Goal: Task Accomplishment & Management: Complete application form

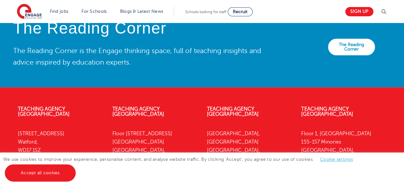
scroll to position [1304, 0]
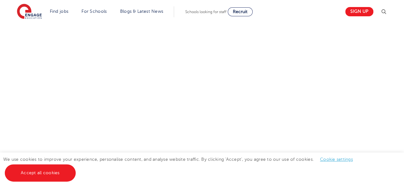
scroll to position [255, 0]
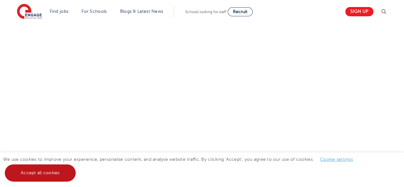
click at [13, 173] on link "Accept all cookies" at bounding box center [40, 172] width 71 height 17
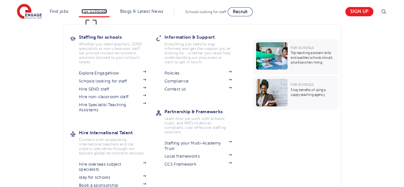
click at [90, 11] on link "For Schools" at bounding box center [93, 11] width 25 height 5
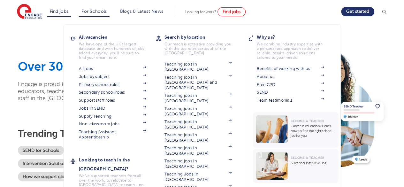
click at [52, 13] on li "Find jobs All vacancies We have one of the UK's largest database. and with hund…" at bounding box center [59, 11] width 24 height 11
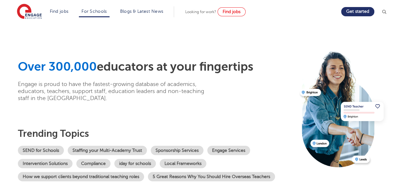
scroll to position [32, 0]
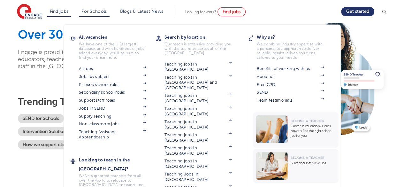
click at [53, 16] on li "Find jobs All vacancies We have one of the UK's largest database. and with hund…" at bounding box center [59, 11] width 24 height 11
click at [63, 14] on link "Find jobs" at bounding box center [59, 11] width 19 height 5
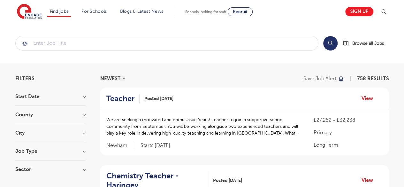
click at [81, 95] on h3 "Start Date" at bounding box center [50, 96] width 70 height 5
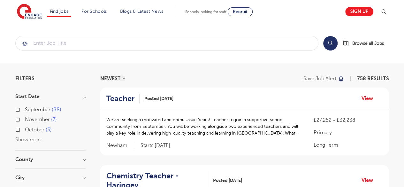
click at [53, 107] on span "88" at bounding box center [57, 110] width 10 height 6
click at [29, 107] on input "September 88" at bounding box center [27, 109] width 4 height 4
checkbox input "true"
click at [44, 118] on span "November" at bounding box center [37, 120] width 25 height 6
click at [29, 118] on input "November 7" at bounding box center [27, 119] width 4 height 4
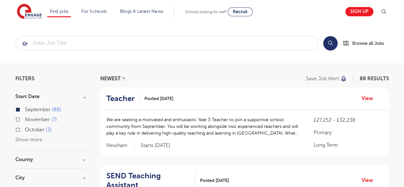
checkbox input "true"
click at [42, 126] on label "October 3" at bounding box center [38, 130] width 27 height 8
click at [29, 127] on input "October 3" at bounding box center [27, 129] width 4 height 4
click at [40, 136] on div "September 88 November 7 October 3 Show more" at bounding box center [50, 124] width 70 height 38
click at [37, 120] on span "November" at bounding box center [37, 120] width 25 height 6
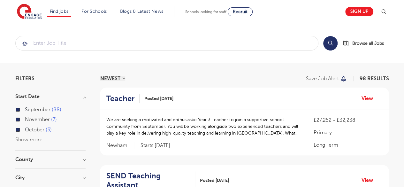
click at [29, 120] on input "November 7" at bounding box center [27, 119] width 4 height 4
click at [36, 127] on span "October" at bounding box center [34, 130] width 19 height 6
click at [29, 127] on input "October 3" at bounding box center [27, 129] width 4 height 4
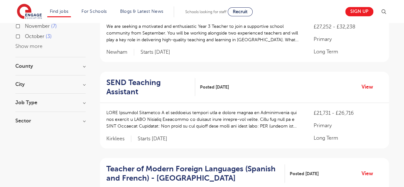
scroll to position [96, 0]
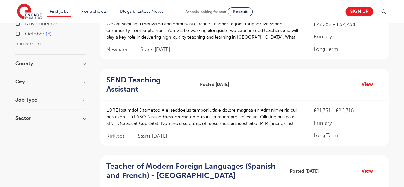
click at [27, 63] on h3 "County" at bounding box center [50, 63] width 70 height 5
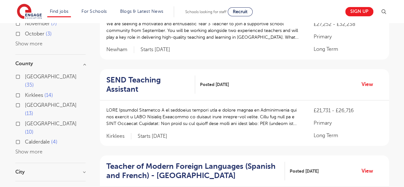
click at [29, 149] on button "Show more" at bounding box center [28, 152] width 27 height 6
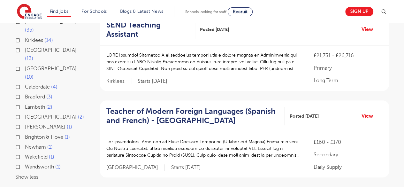
scroll to position [160, 0]
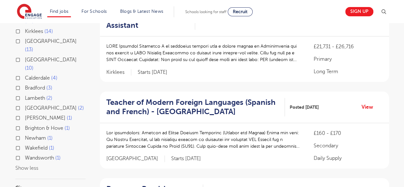
click at [41, 38] on span "East Sussex" at bounding box center [51, 41] width 52 height 6
click at [29, 38] on input "East Sussex 13" at bounding box center [27, 40] width 4 height 4
checkbox input "true"
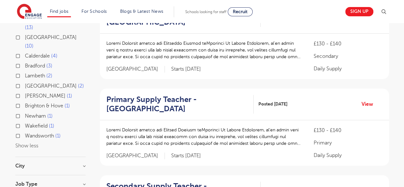
scroll to position [182, 0]
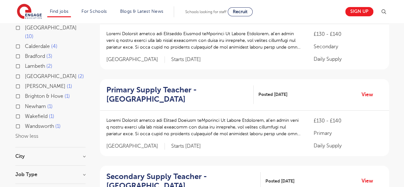
click at [71, 154] on h3 "City" at bounding box center [50, 156] width 70 height 5
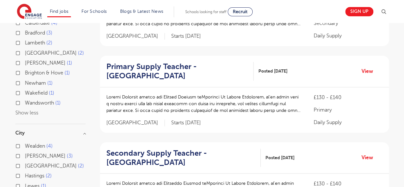
scroll to position [245, 0]
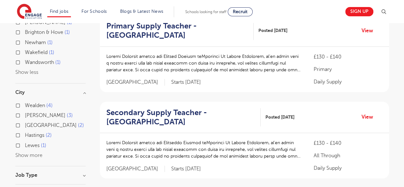
click at [22, 134] on div "Wealden 4 Rother 3 Eastbourne 2 Hastings 2 Lewes 1 Show more" at bounding box center [50, 130] width 70 height 58
click at [31, 173] on h3 "Job Type" at bounding box center [50, 175] width 70 height 5
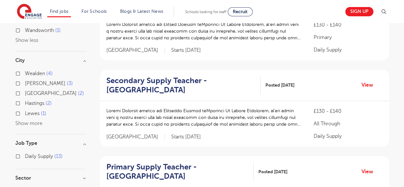
click at [32, 175] on h3 "Sector" at bounding box center [50, 177] width 70 height 5
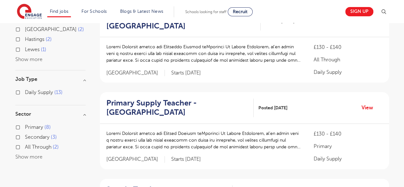
click at [34, 124] on span "Primary" at bounding box center [34, 127] width 18 height 6
click at [29, 124] on input "Primary 8" at bounding box center [27, 126] width 4 height 4
checkbox input "true"
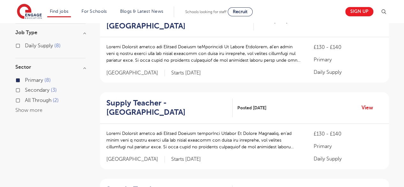
scroll to position [311, 0]
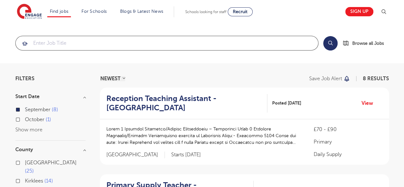
click at [207, 38] on input "search" at bounding box center [167, 43] width 303 height 14
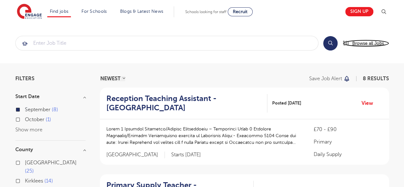
click at [353, 43] on span "Browse all Jobs" at bounding box center [369, 43] width 32 height 7
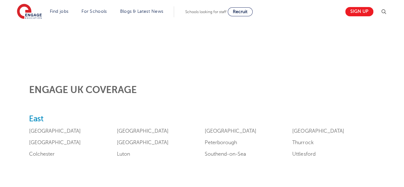
scroll to position [224, 0]
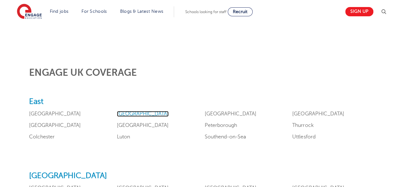
click at [117, 113] on link "[GEOGRAPHIC_DATA]" at bounding box center [143, 114] width 52 height 6
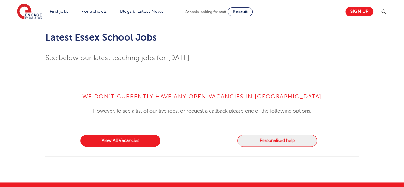
scroll to position [1549, 0]
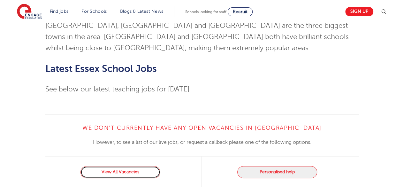
click at [146, 166] on link "View All Vacancies" at bounding box center [121, 172] width 80 height 12
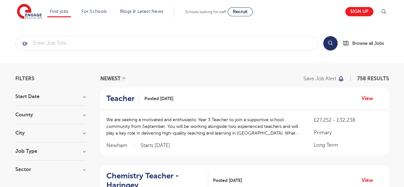
click at [76, 117] on h3 "County" at bounding box center [50, 114] width 70 height 5
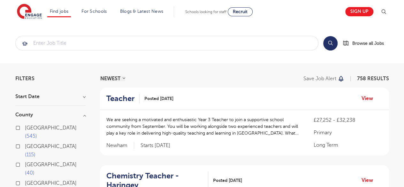
click at [76, 116] on h3 "County" at bounding box center [50, 114] width 70 height 5
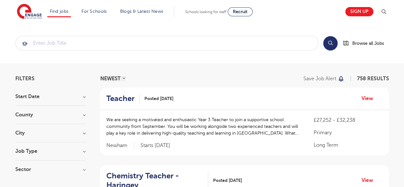
click at [78, 129] on section "Start Date September 88 [DATE] [DATE] Show more County [GEOGRAPHIC_DATA] 545 [G…" at bounding box center [50, 136] width 70 height 84
click at [78, 134] on h3 "City" at bounding box center [50, 132] width 70 height 5
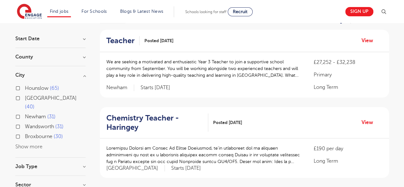
scroll to position [64, 0]
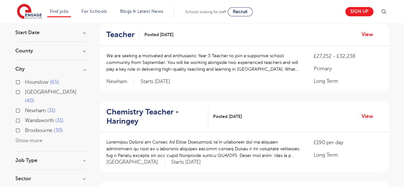
click at [41, 138] on button "Show more" at bounding box center [28, 141] width 27 height 6
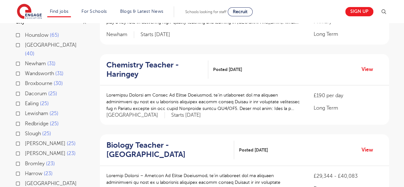
scroll to position [128, 0]
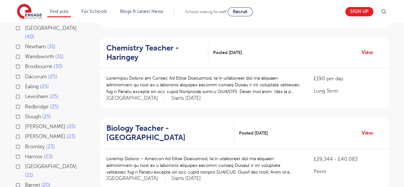
click at [36, 104] on span "Redbridge" at bounding box center [37, 107] width 24 height 6
click at [29, 104] on input "Redbridge 25" at bounding box center [27, 106] width 4 height 4
checkbox input "true"
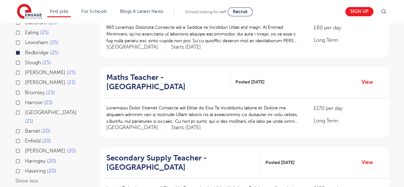
scroll to position [192, 0]
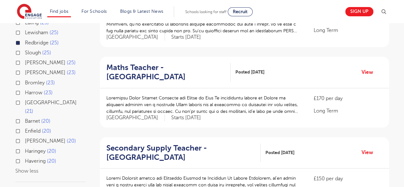
click at [36, 158] on span "Havering" at bounding box center [35, 161] width 21 height 6
click at [29, 158] on input "Havering 20" at bounding box center [27, 160] width 4 height 4
checkbox input "true"
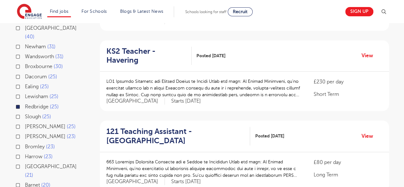
scroll to position [160, 0]
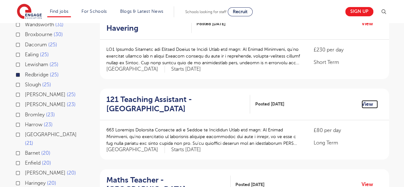
click at [365, 100] on link "View" at bounding box center [370, 104] width 16 height 8
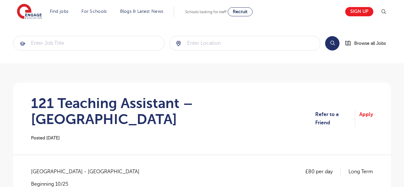
scroll to position [32, 0]
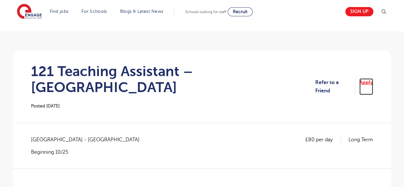
click at [365, 80] on link "Apply" at bounding box center [367, 86] width 14 height 17
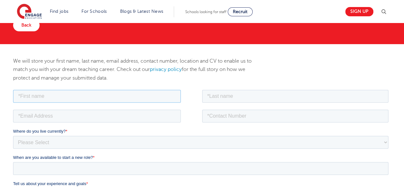
click at [136, 92] on input "text" at bounding box center [97, 95] width 168 height 13
drag, startPoint x: 34, startPoint y: 112, endPoint x: 43, endPoint y: 110, distance: 9.4
click at [34, 112] on input "email" at bounding box center [97, 115] width 168 height 13
type input "[EMAIL_ADDRESS][DOMAIN_NAME]"
type input "[PERSON_NAME]"
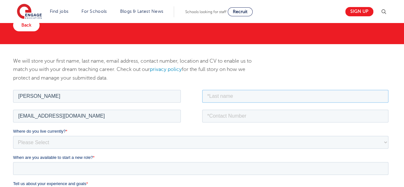
type input "Torkmani"
type input "07424957110"
click at [64, 146] on select "Please Select [GEOGRAPHIC_DATA] [GEOGRAPHIC_DATA] [GEOGRAPHIC_DATA] [GEOGRAPHIC…" at bounding box center [201, 142] width 376 height 13
select select "UK"
click at [13, 136] on select "Please Select [GEOGRAPHIC_DATA] [GEOGRAPHIC_DATA] [GEOGRAPHIC_DATA] [GEOGRAPHIC…" at bounding box center [201, 142] width 376 height 13
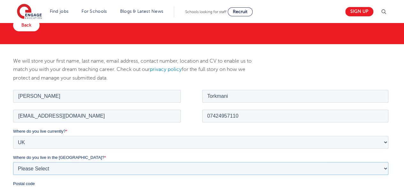
click at [92, 169] on select "Please Select Overseas [GEOGRAPHIC_DATA] [GEOGRAPHIC_DATA] [GEOGRAPHIC_DATA] [G…" at bounding box center [201, 168] width 376 height 13
select select "[GEOGRAPHIC_DATA]"
click at [13, 162] on select "Please Select Overseas [GEOGRAPHIC_DATA] [GEOGRAPHIC_DATA] [GEOGRAPHIC_DATA] [G…" at bounding box center [201, 168] width 376 height 13
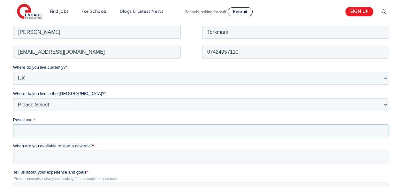
click at [53, 133] on input "Postal code" at bounding box center [201, 130] width 376 height 13
type input "IG3 9QA"
click at [59, 158] on input "When are you available to start a new role? *" at bounding box center [201, 156] width 376 height 13
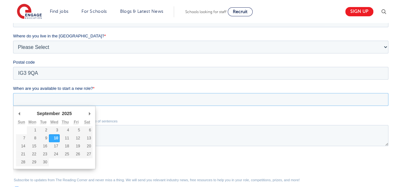
scroll to position [192, 0]
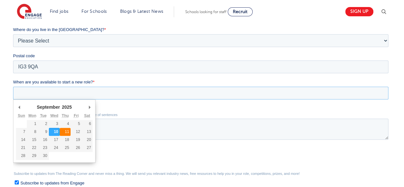
type div "[DATE]"
type input "[DATE]"
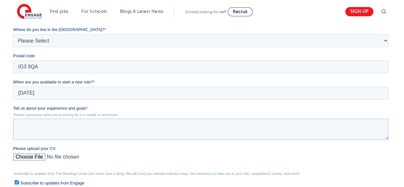
click at [65, 130] on textarea "Tell us about your experience and goals *" at bounding box center [201, 129] width 376 height 21
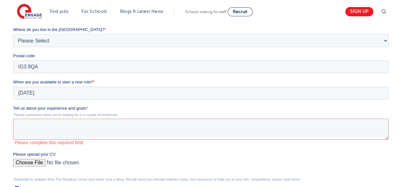
click at [34, 157] on div "Please upload your CV" at bounding box center [202, 161] width 378 height 20
click at [40, 169] on input "Please upload your CV" at bounding box center [201, 165] width 376 height 13
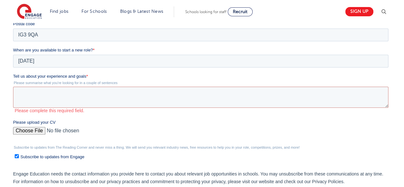
type input "C:\fakepath\ZeinabTorkmaniCV (1) (1) (1).docx"
